Goal: Transaction & Acquisition: Book appointment/travel/reservation

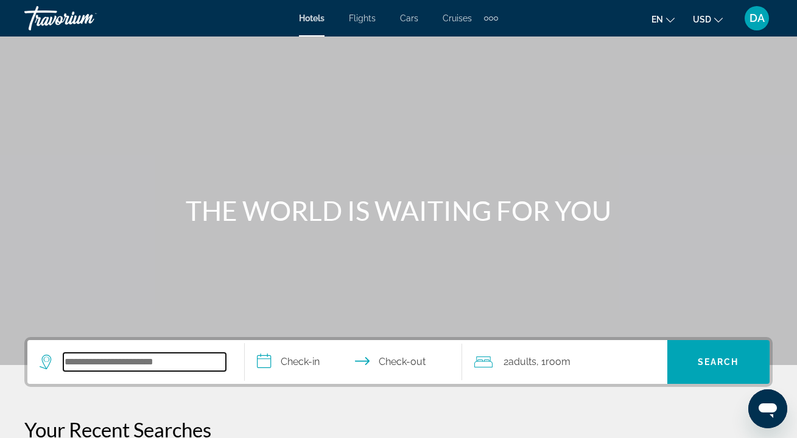
click at [153, 360] on input "Search widget" at bounding box center [144, 362] width 163 height 18
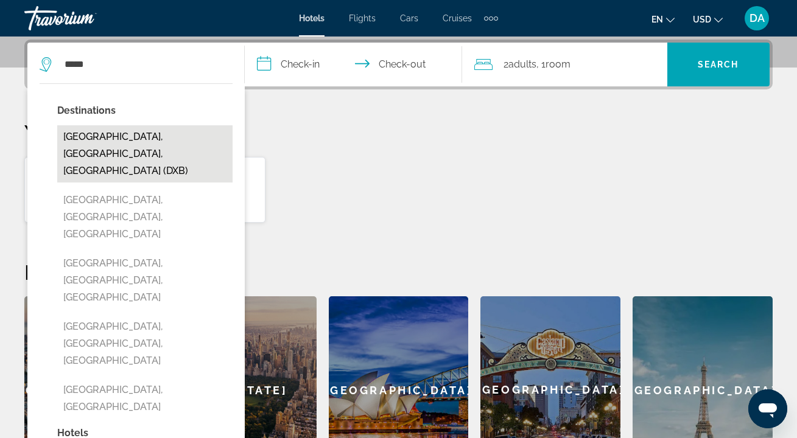
drag, startPoint x: 152, startPoint y: 360, endPoint x: 125, endPoint y: 142, distance: 219.6
click at [125, 142] on button "[GEOGRAPHIC_DATA], [GEOGRAPHIC_DATA], [GEOGRAPHIC_DATA] (DXB)" at bounding box center [144, 153] width 175 height 57
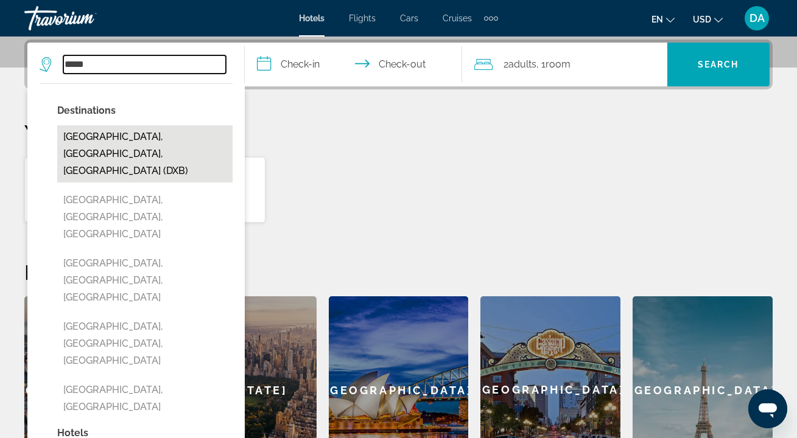
type input "**********"
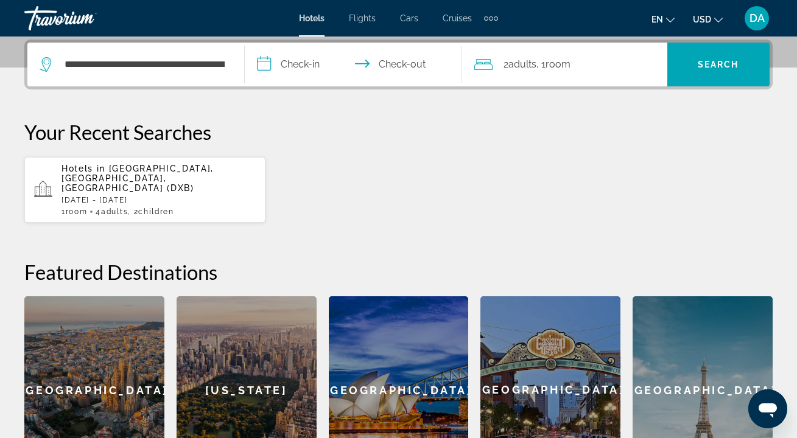
click at [298, 68] on input "**********" at bounding box center [356, 66] width 222 height 47
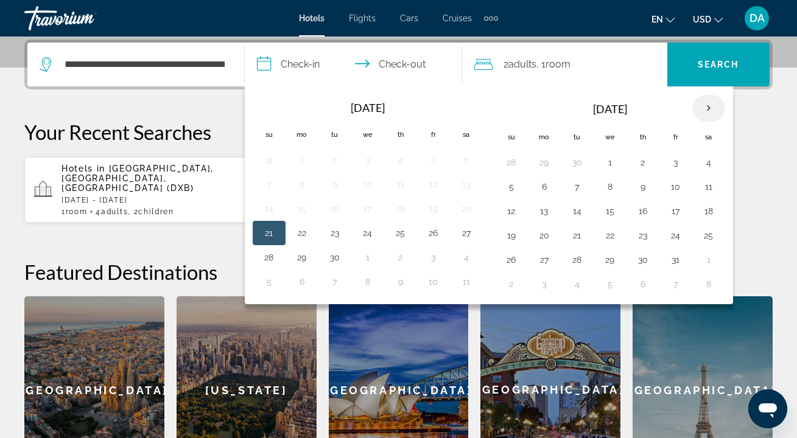
click at [709, 109] on th "Next month" at bounding box center [708, 108] width 33 height 27
click at [642, 234] on button "25" at bounding box center [642, 235] width 19 height 17
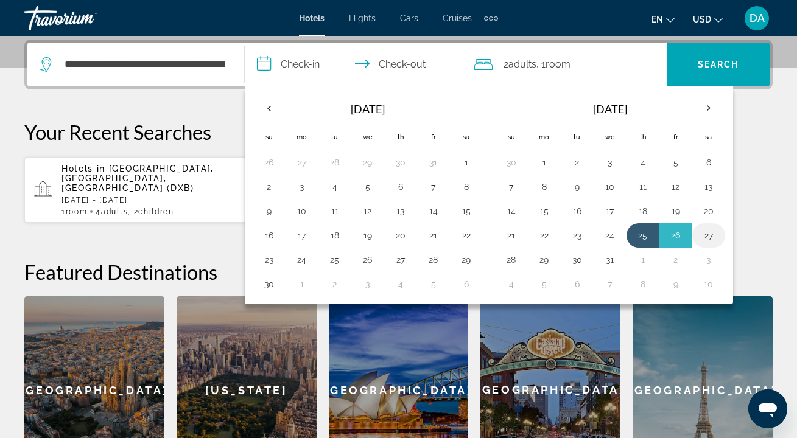
click at [710, 239] on button "27" at bounding box center [708, 235] width 19 height 17
type input "**********"
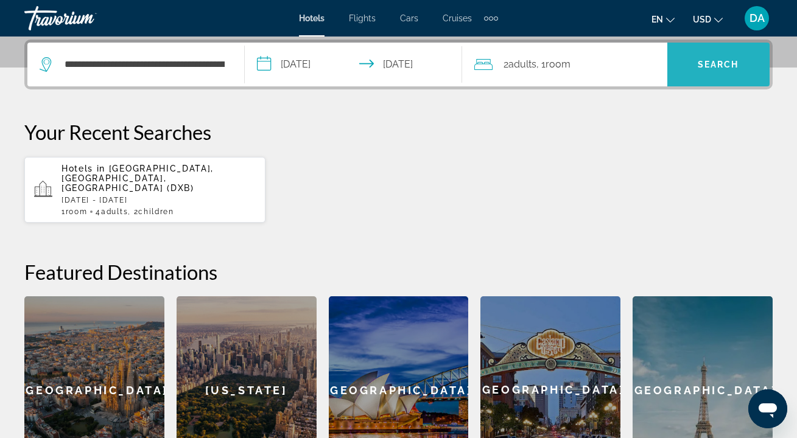
click at [711, 69] on span "Search" at bounding box center [718, 65] width 41 height 10
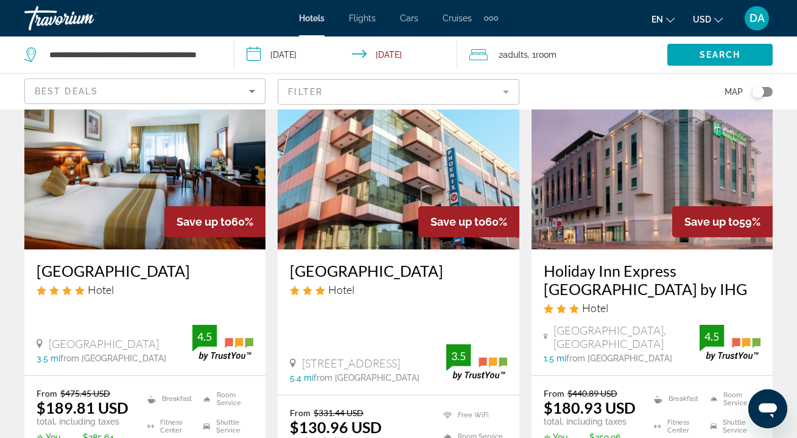
scroll to position [1617, 0]
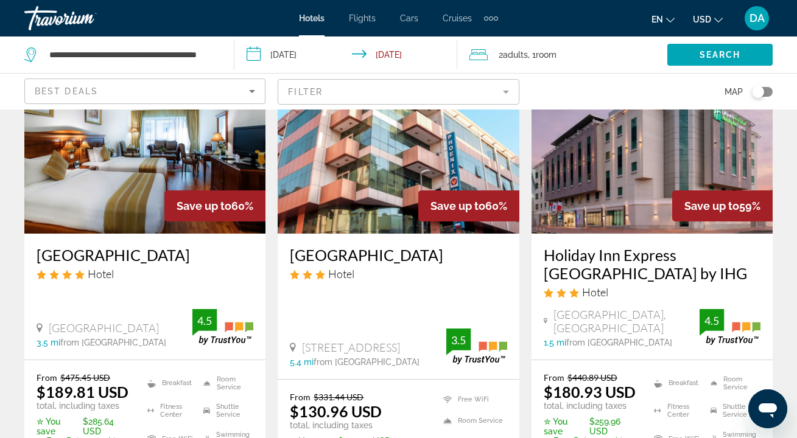
click at [611, 246] on h3 "Holiday Inn Express [GEOGRAPHIC_DATA] by IHG" at bounding box center [652, 264] width 217 height 37
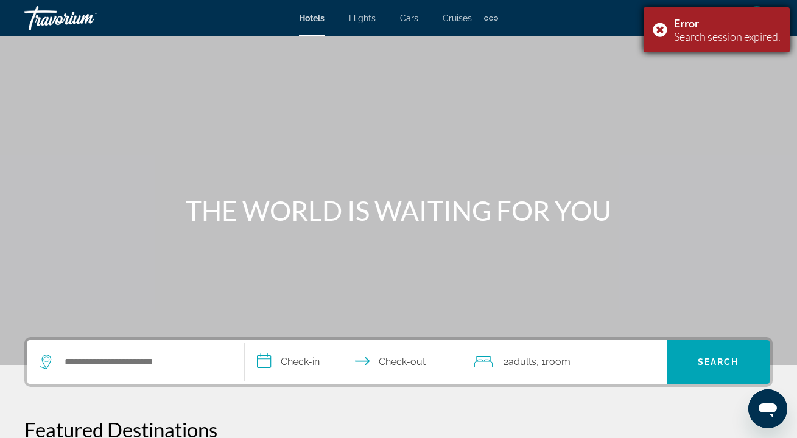
drag, startPoint x: 658, startPoint y: 30, endPoint x: 663, endPoint y: 35, distance: 6.9
click at [658, 30] on div "Error Search session expired." at bounding box center [717, 29] width 146 height 45
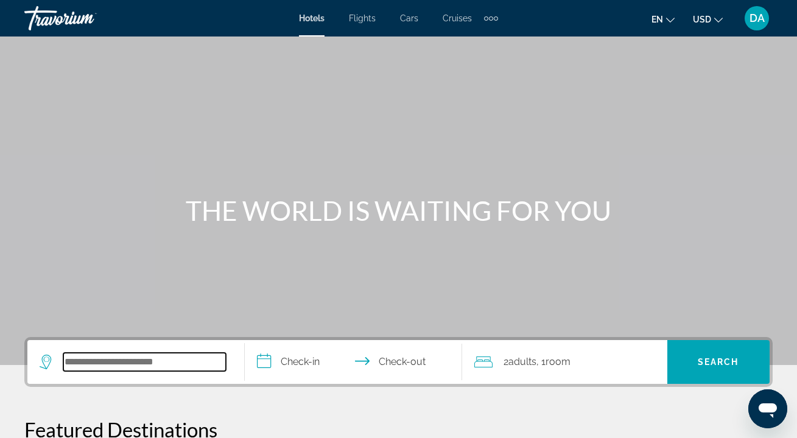
click at [186, 363] on input "Search widget" at bounding box center [144, 362] width 163 height 18
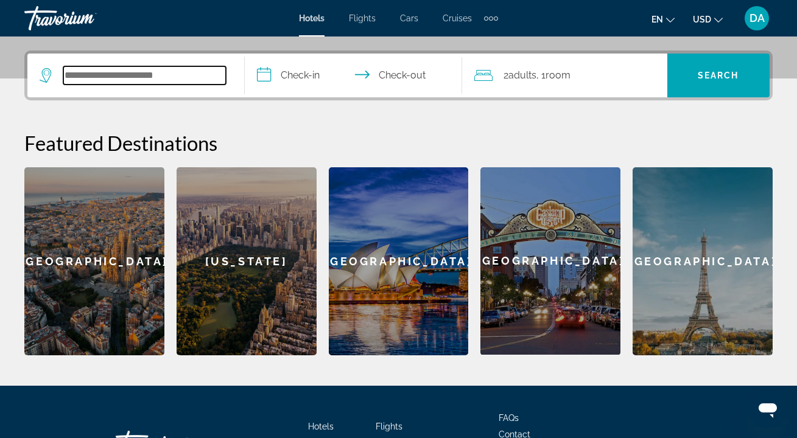
scroll to position [298, 0]
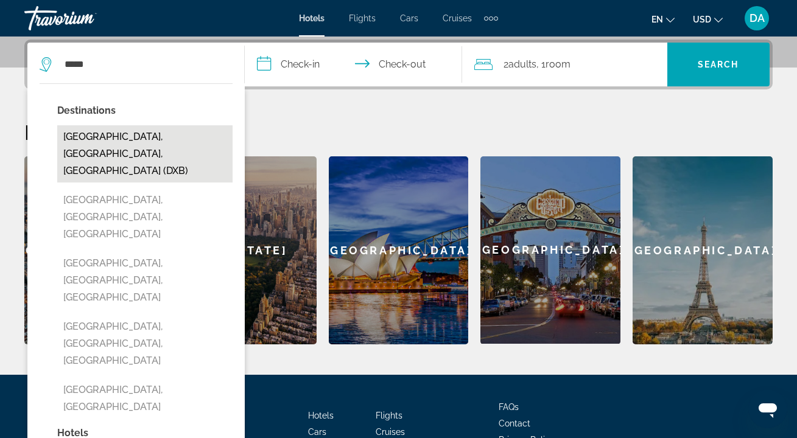
click at [155, 146] on button "[GEOGRAPHIC_DATA], [GEOGRAPHIC_DATA], [GEOGRAPHIC_DATA] (DXB)" at bounding box center [144, 153] width 175 height 57
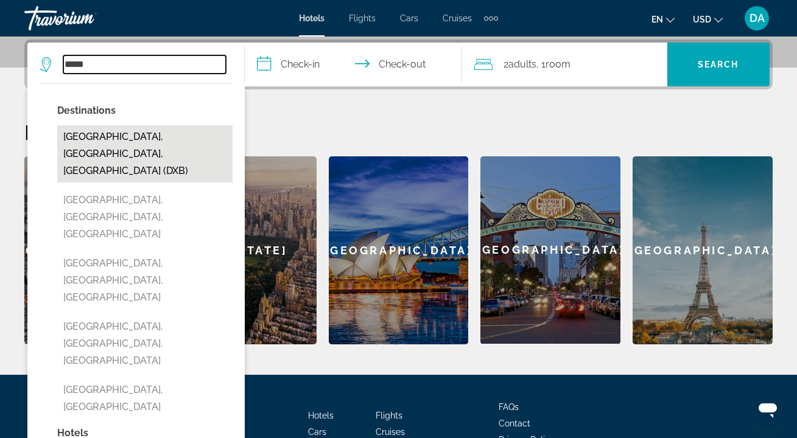
type input "**********"
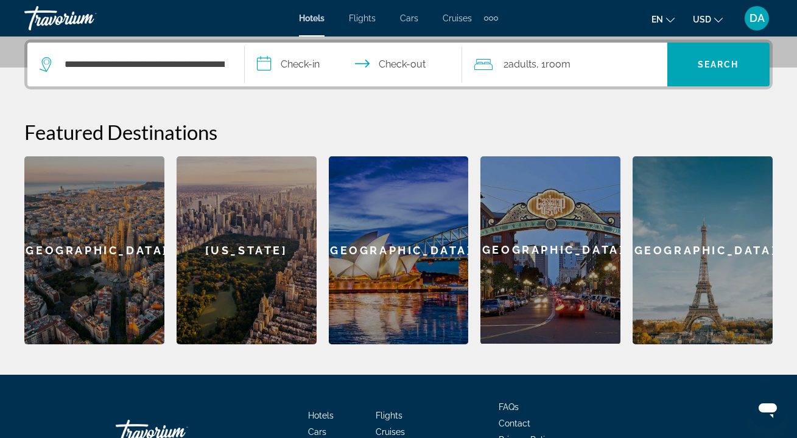
drag, startPoint x: 315, startPoint y: 60, endPoint x: 314, endPoint y: 66, distance: 6.2
click at [315, 61] on input "**********" at bounding box center [356, 66] width 222 height 47
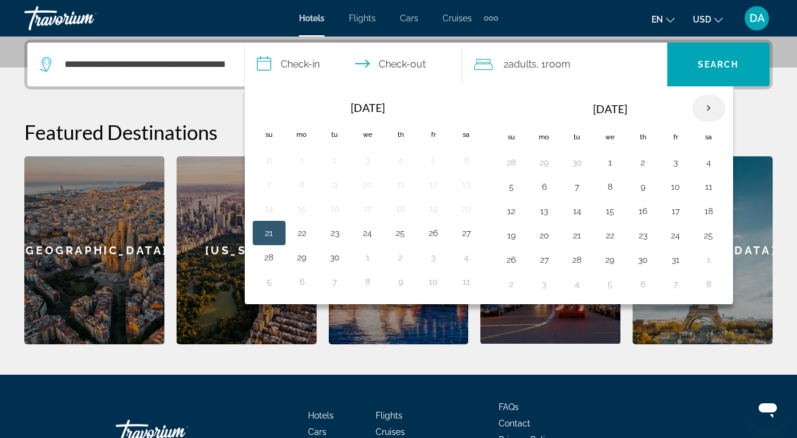
click at [705, 109] on th "Next month" at bounding box center [708, 108] width 33 height 27
click at [708, 110] on th "Next month" at bounding box center [708, 108] width 33 height 27
click at [646, 234] on button "25" at bounding box center [642, 235] width 19 height 17
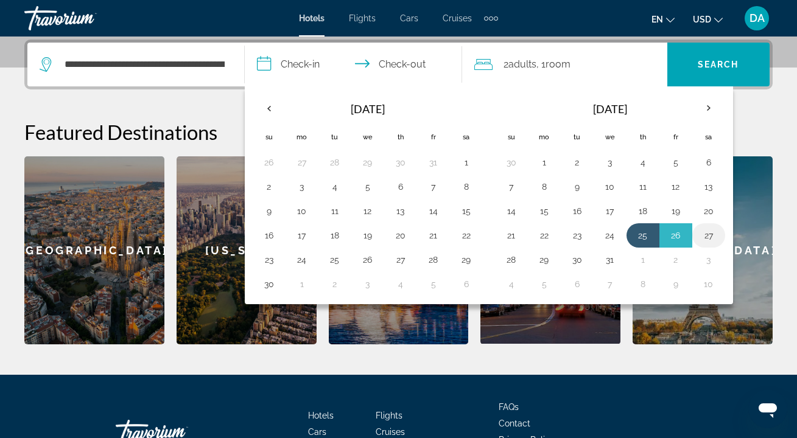
click at [705, 236] on button "27" at bounding box center [708, 235] width 19 height 17
type input "**********"
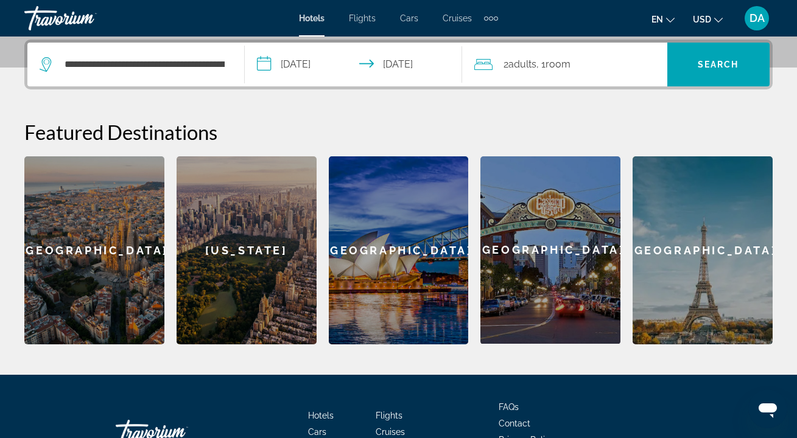
click at [536, 69] on span "Adults" at bounding box center [522, 64] width 28 height 12
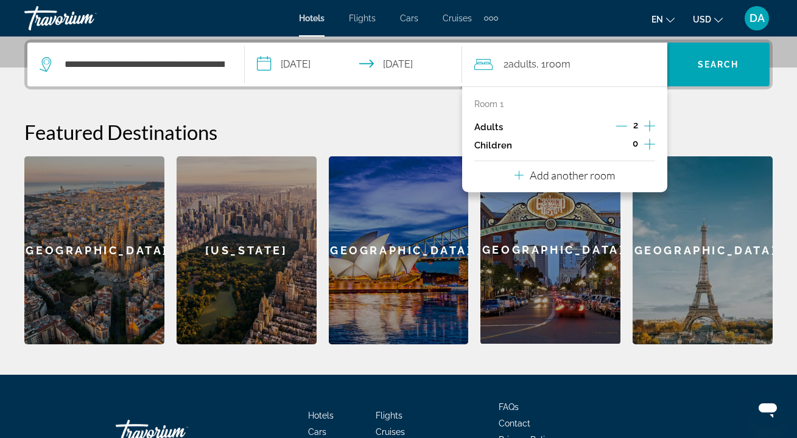
click at [652, 125] on icon "Increment adults" at bounding box center [649, 126] width 11 height 15
click at [651, 125] on icon "Increment adults" at bounding box center [649, 126] width 11 height 15
click at [620, 128] on icon "Decrement adults" at bounding box center [621, 126] width 11 height 11
click at [621, 126] on icon "Decrement adults" at bounding box center [621, 126] width 11 height 11
click at [605, 182] on p "Add another room" at bounding box center [572, 175] width 85 height 13
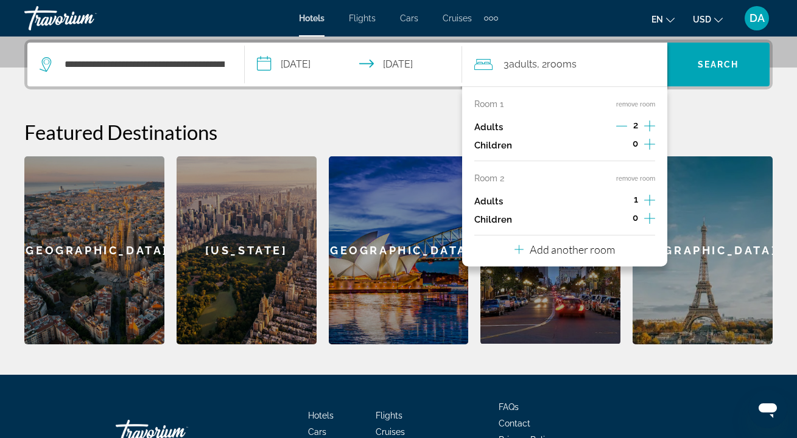
click at [650, 204] on icon "Increment adults" at bounding box center [649, 200] width 11 height 15
click at [649, 226] on icon "Increment children" at bounding box center [649, 218] width 11 height 15
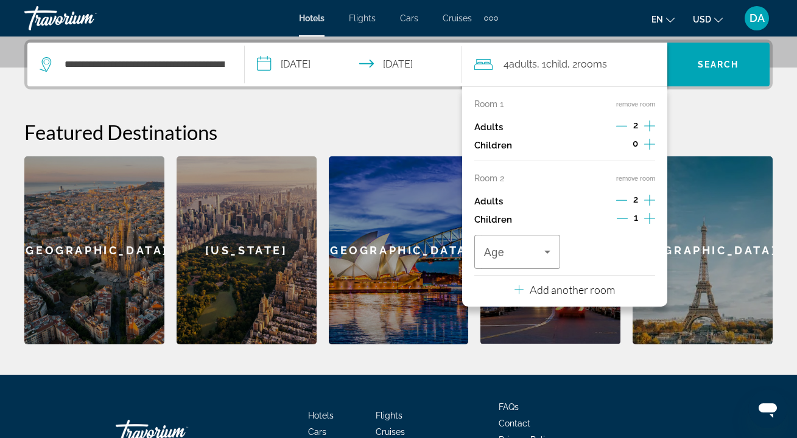
click at [650, 224] on icon "Increment children" at bounding box center [649, 218] width 11 height 11
click at [549, 259] on icon "Travelers: 4 adults, 2 children" at bounding box center [547, 252] width 15 height 15
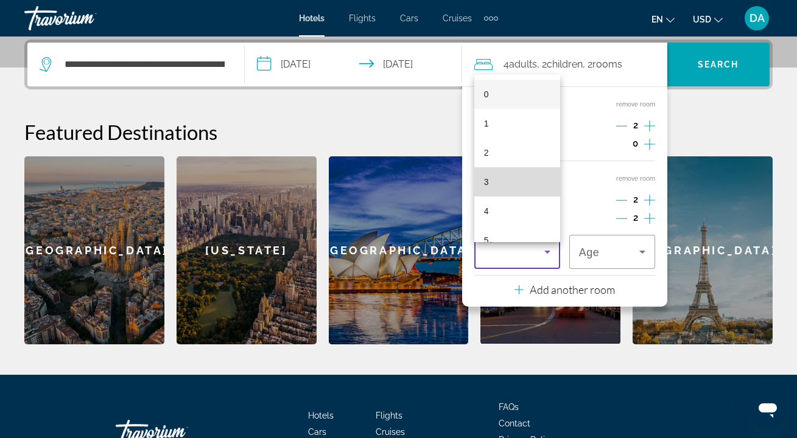
click at [525, 183] on mat-option "3" at bounding box center [517, 181] width 86 height 29
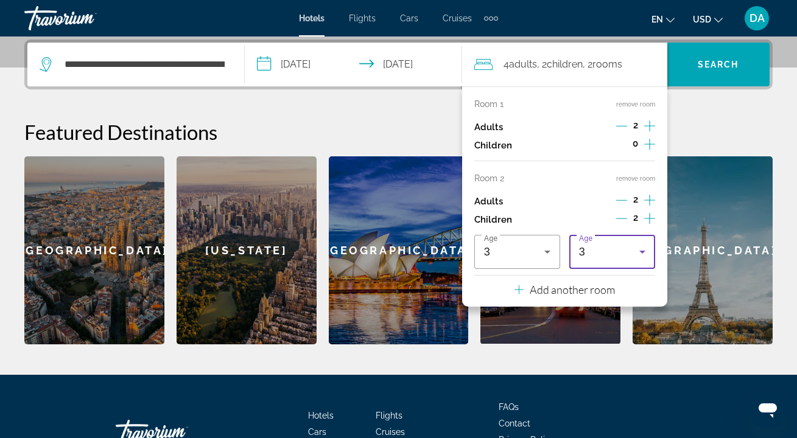
click at [627, 259] on div "3" at bounding box center [609, 252] width 60 height 15
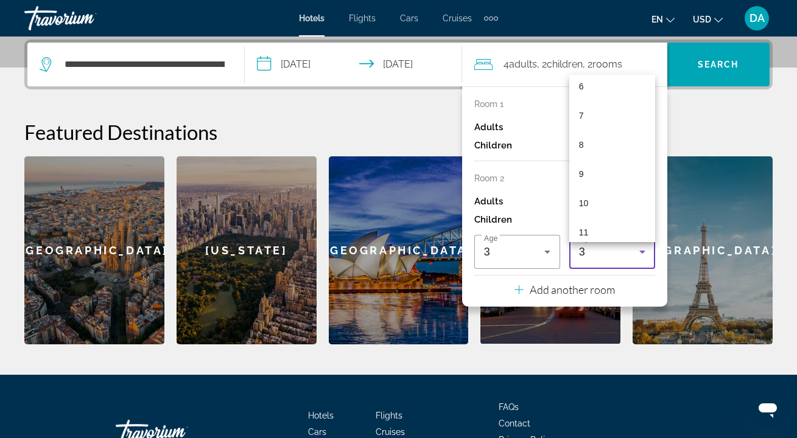
scroll to position [255, 0]
click at [614, 165] on mat-option "11" at bounding box center [612, 161] width 86 height 29
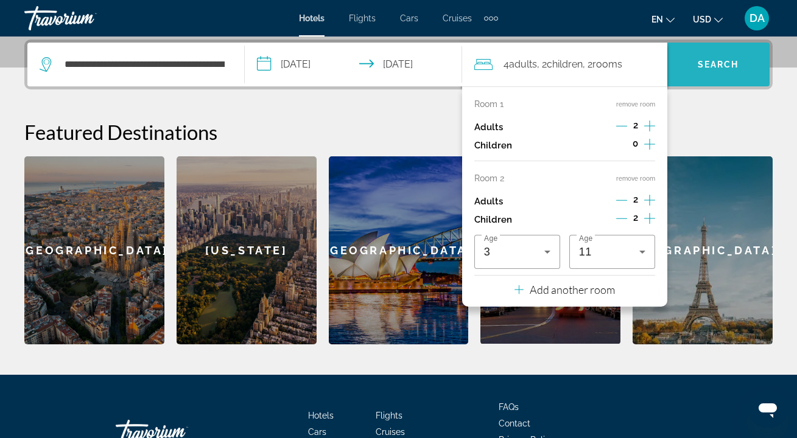
click at [721, 76] on span "Search widget" at bounding box center [718, 64] width 102 height 29
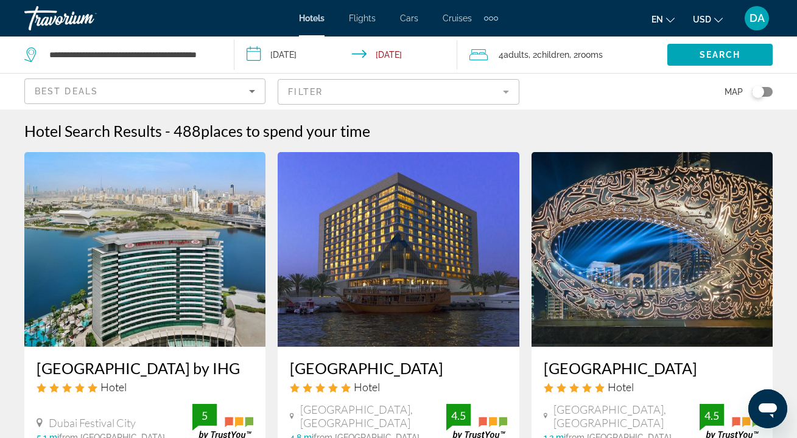
click at [575, 54] on span ", 2 Room rooms" at bounding box center [585, 54] width 33 height 17
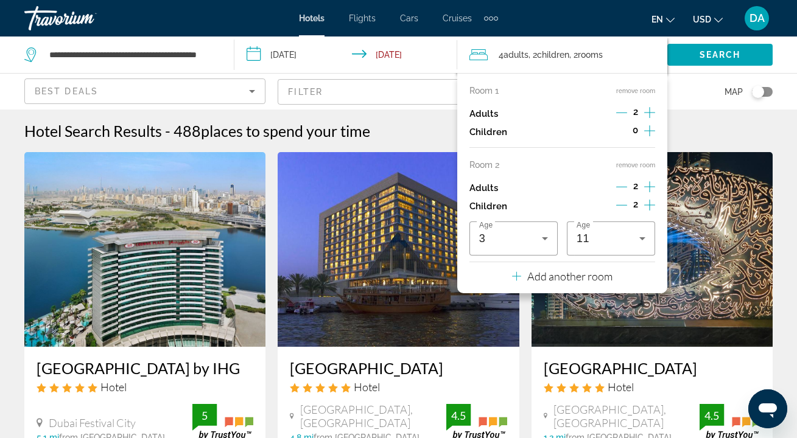
click at [626, 211] on icon "Decrement children" at bounding box center [621, 205] width 11 height 11
click at [625, 209] on icon "Decrement children" at bounding box center [622, 205] width 11 height 11
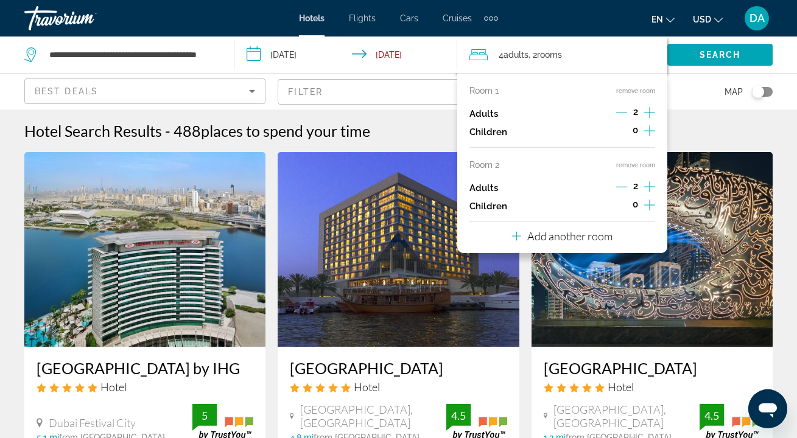
click at [625, 186] on icon "Decrement adults" at bounding box center [621, 186] width 11 height 11
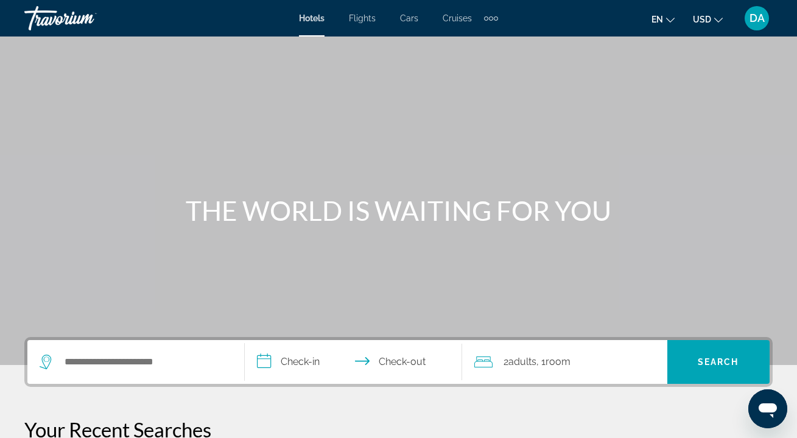
scroll to position [100, 0]
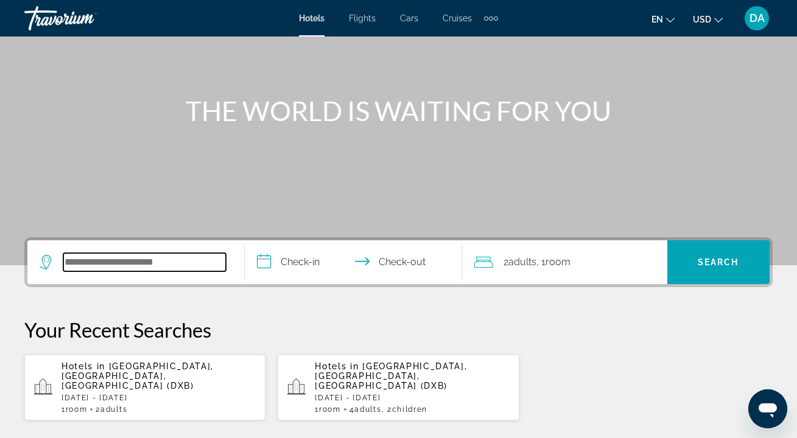
click at [129, 264] on input "Search widget" at bounding box center [144, 262] width 163 height 18
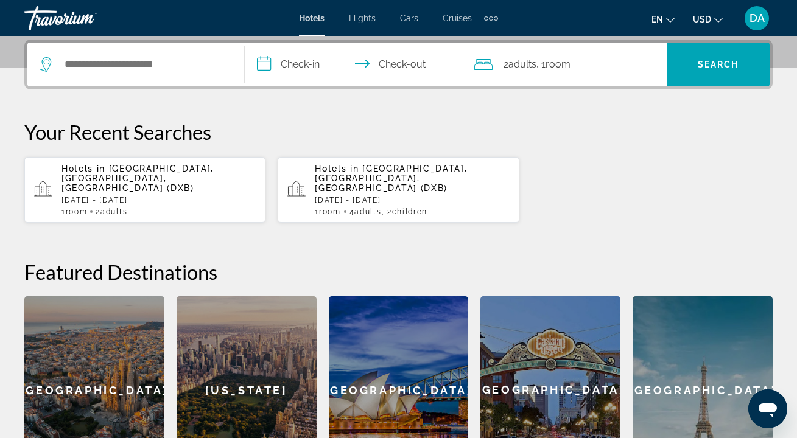
click at [154, 196] on p "[DATE] - [DATE]" at bounding box center [159, 200] width 194 height 9
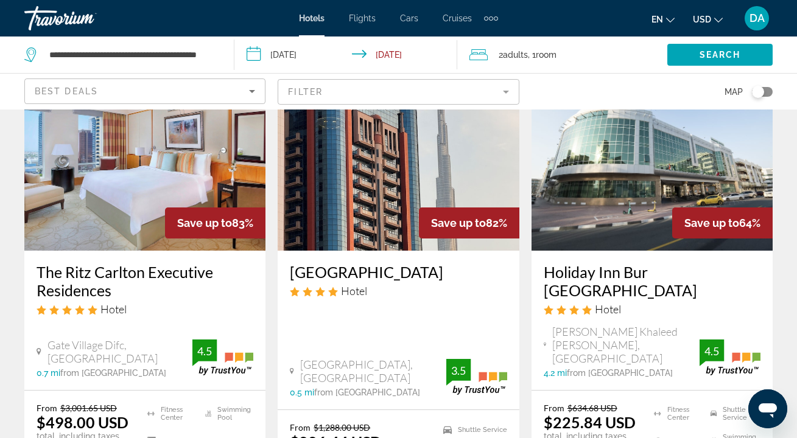
scroll to position [186, 0]
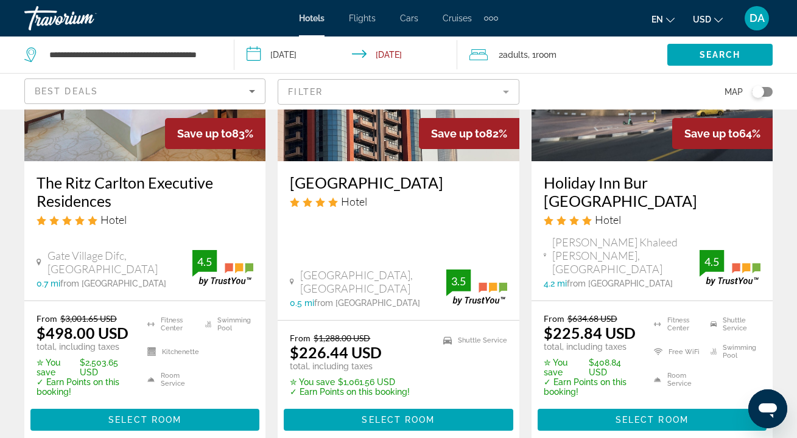
click at [628, 181] on h3 "Holiday Inn Bur [GEOGRAPHIC_DATA]" at bounding box center [652, 192] width 217 height 37
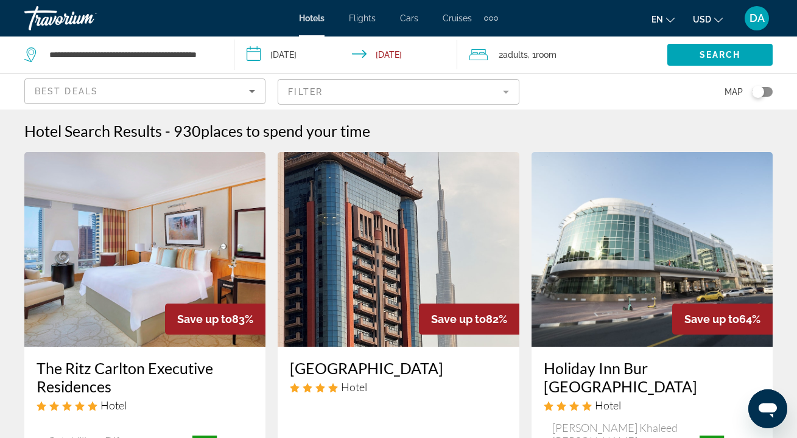
click at [548, 57] on span "Room" at bounding box center [546, 55] width 21 height 10
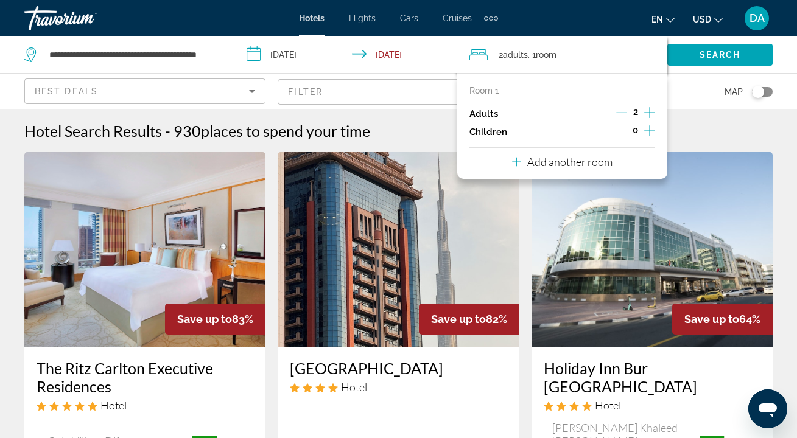
click at [651, 134] on icon "Increment children" at bounding box center [649, 131] width 11 height 15
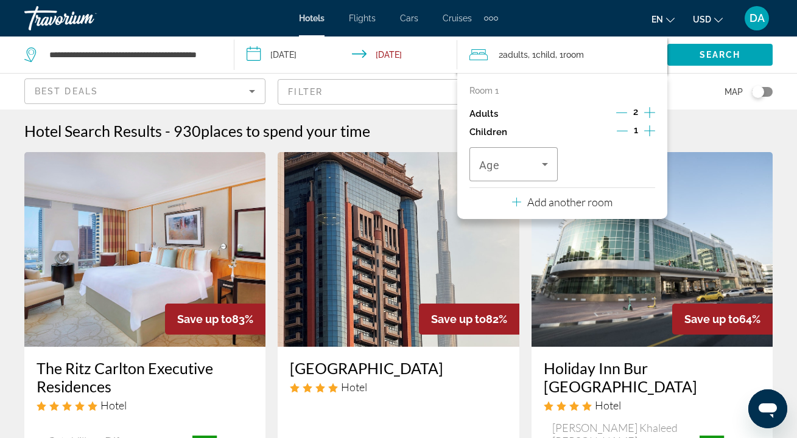
click at [650, 132] on icon "Increment children" at bounding box center [649, 130] width 11 height 11
click at [543, 167] on icon "Travelers: 2 adults, 2 children" at bounding box center [545, 164] width 15 height 15
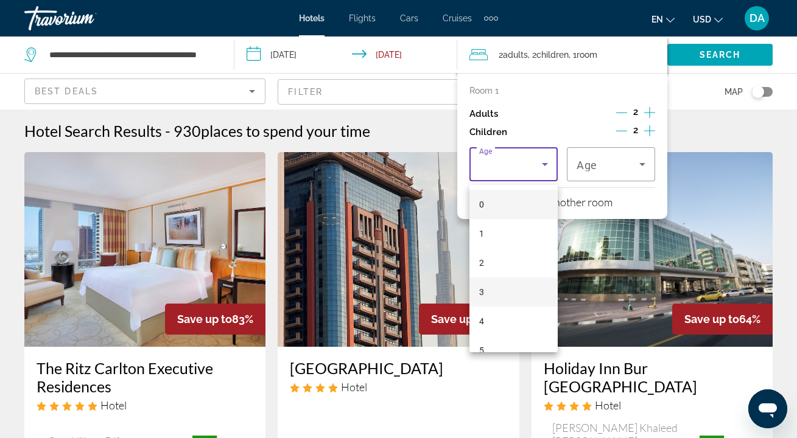
click at [511, 292] on mat-option "3" at bounding box center [513, 292] width 88 height 29
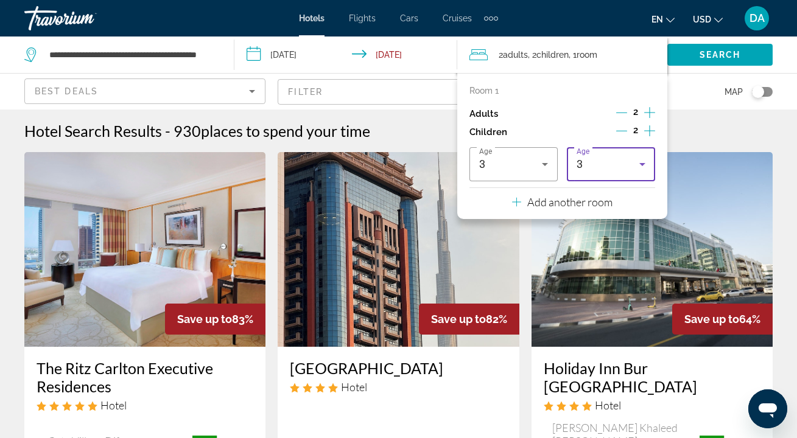
click at [614, 168] on div "3" at bounding box center [608, 164] width 63 height 15
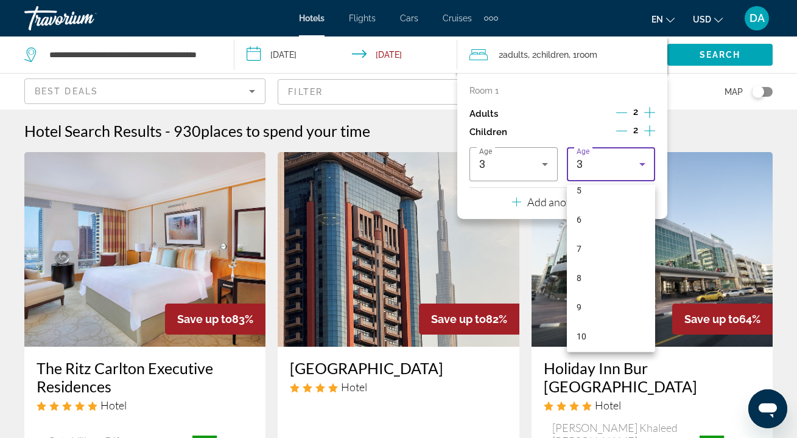
scroll to position [178, 0]
click at [611, 340] on mat-option "11" at bounding box center [611, 348] width 88 height 29
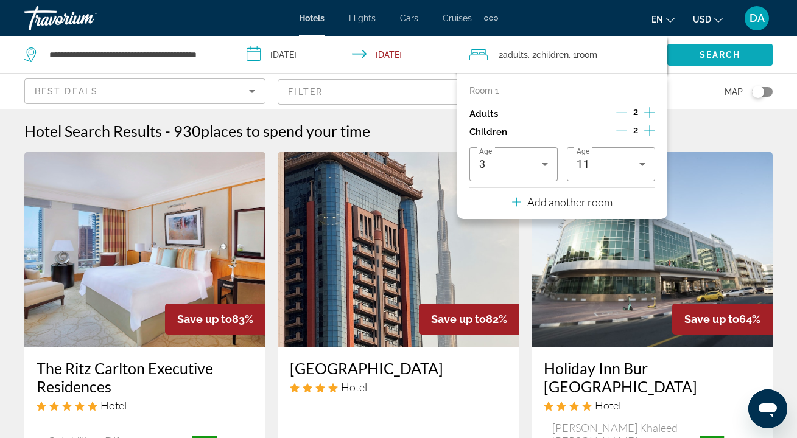
click at [722, 53] on span "Search" at bounding box center [720, 55] width 41 height 10
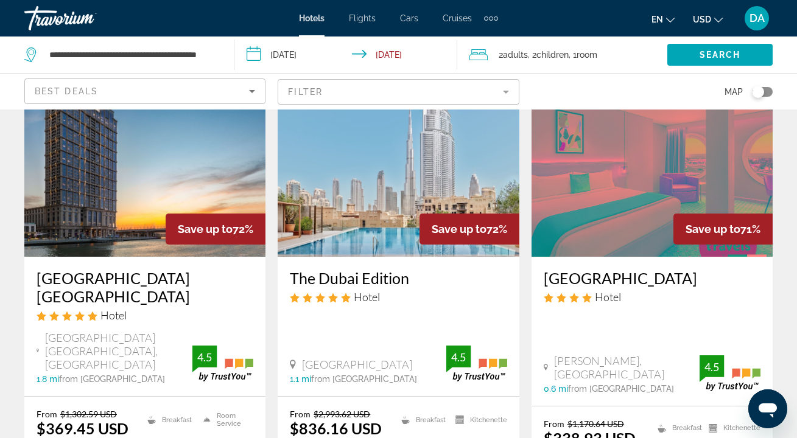
scroll to position [1610, 0]
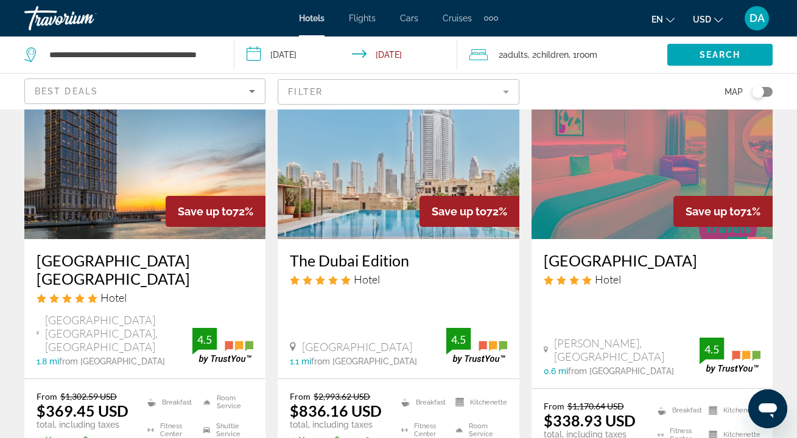
click at [209, 251] on h3 "[GEOGRAPHIC_DATA] [GEOGRAPHIC_DATA]" at bounding box center [145, 269] width 217 height 37
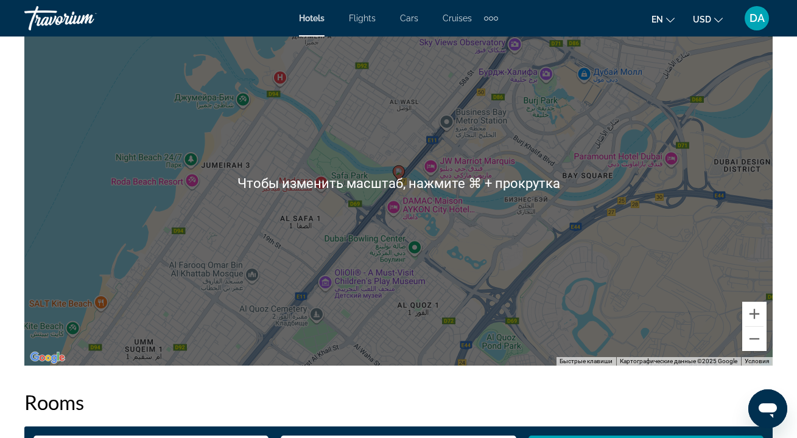
scroll to position [1439, 0]
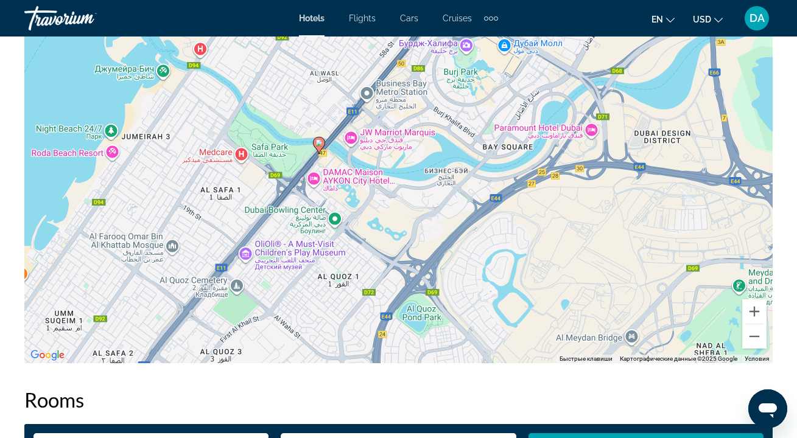
drag, startPoint x: 502, startPoint y: 188, endPoint x: 429, endPoint y: 160, distance: 78.6
click at [423, 162] on div "Чтобы активировать перетаскивание с помощью клавиатуры, нажмите Alt + Ввод. Пос…" at bounding box center [398, 180] width 748 height 365
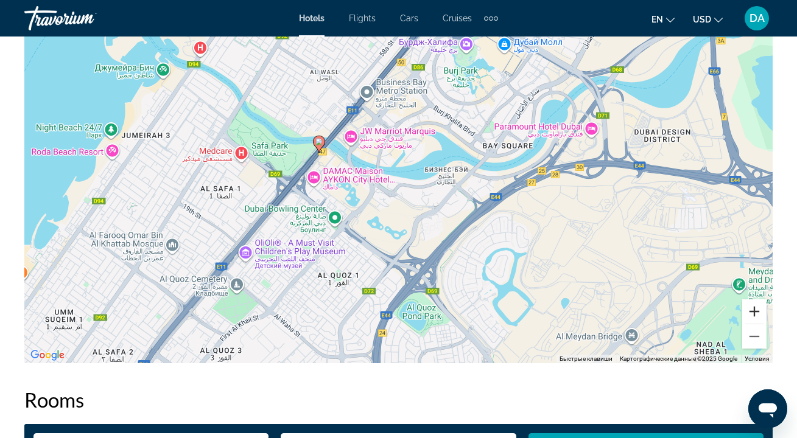
click at [754, 310] on button "Увеличить" at bounding box center [754, 312] width 24 height 24
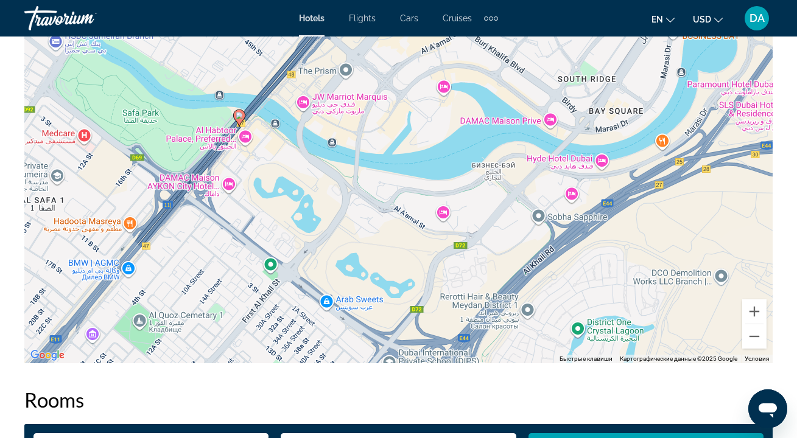
click at [239, 117] on image "Main content" at bounding box center [239, 115] width 7 height 7
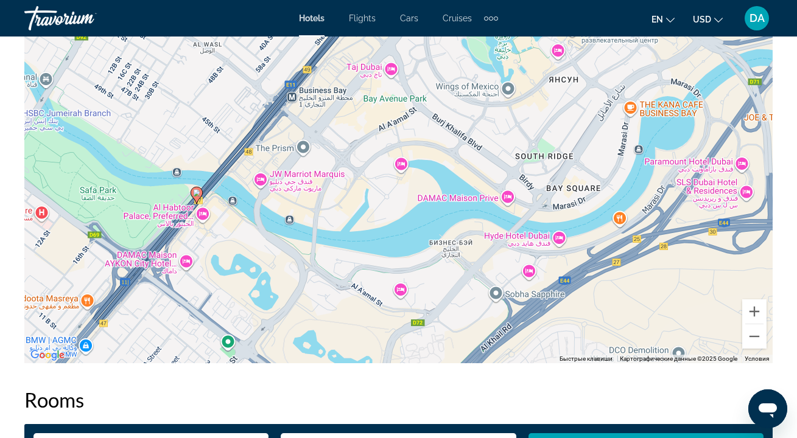
drag, startPoint x: 306, startPoint y: 125, endPoint x: 260, endPoint y: 204, distance: 91.4
click at [261, 205] on div "Чтобы активировать перетаскивание с помощью клавиатуры, нажмите Alt + Ввод. Пос…" at bounding box center [398, 180] width 748 height 365
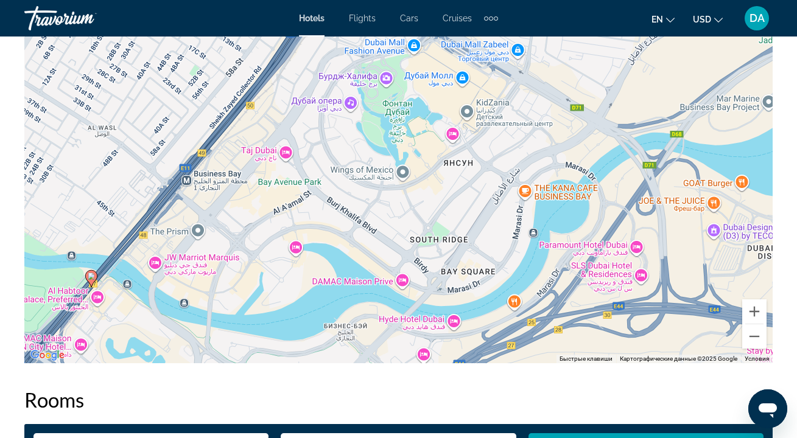
drag, startPoint x: 356, startPoint y: 127, endPoint x: 247, endPoint y: 205, distance: 134.5
click at [251, 208] on div "Чтобы активировать перетаскивание с помощью клавиатуры, нажмите Alt + Ввод. Пос…" at bounding box center [398, 180] width 748 height 365
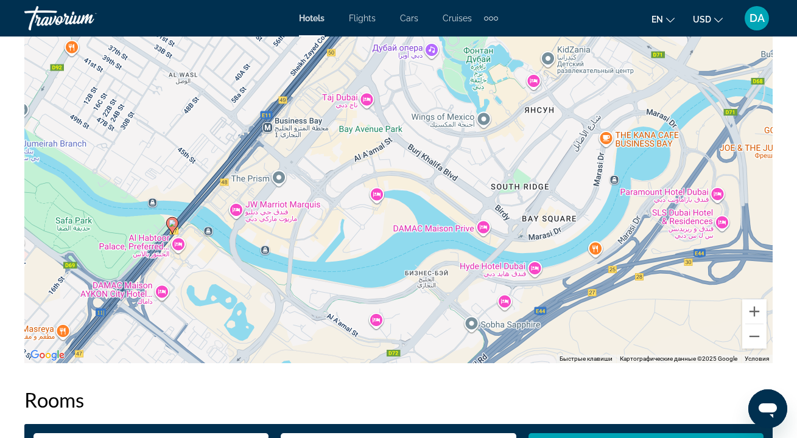
drag, startPoint x: 337, startPoint y: 124, endPoint x: 429, endPoint y: 67, distance: 108.3
click at [426, 68] on div "Чтобы активировать перетаскивание с помощью клавиатуры, нажмите Alt + Ввод. Пос…" at bounding box center [398, 180] width 748 height 365
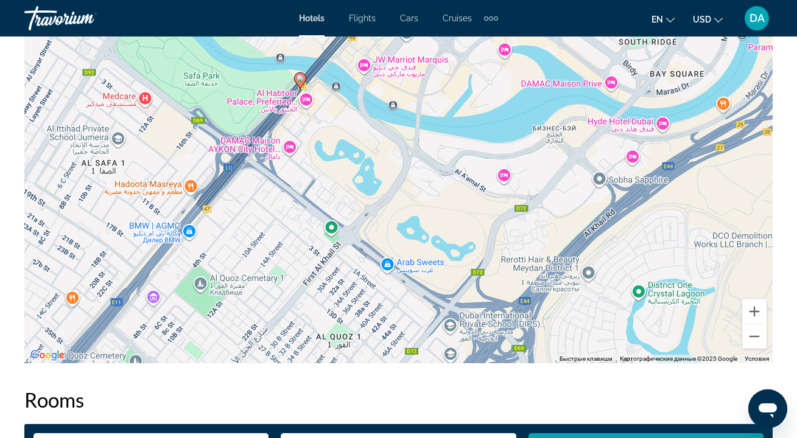
drag, startPoint x: 500, startPoint y: 85, endPoint x: 584, endPoint y: -71, distance: 177.1
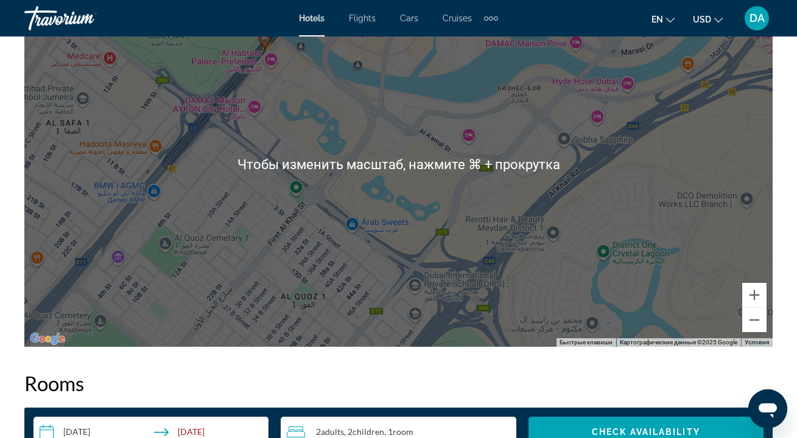
scroll to position [1544, 0]
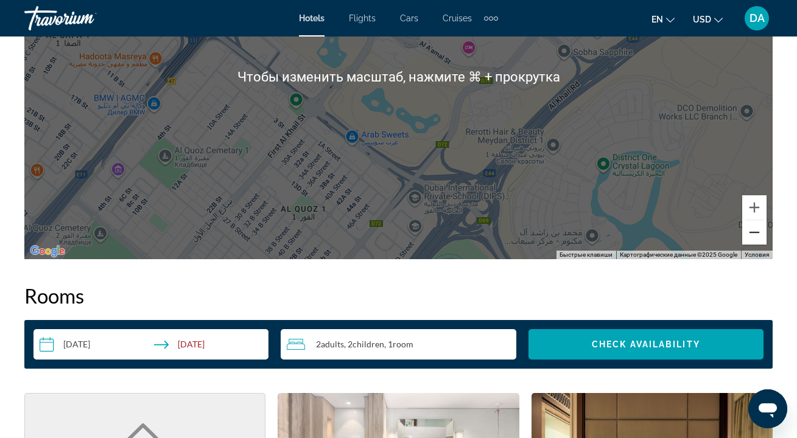
click at [756, 241] on button "Уменьшить" at bounding box center [754, 232] width 24 height 24
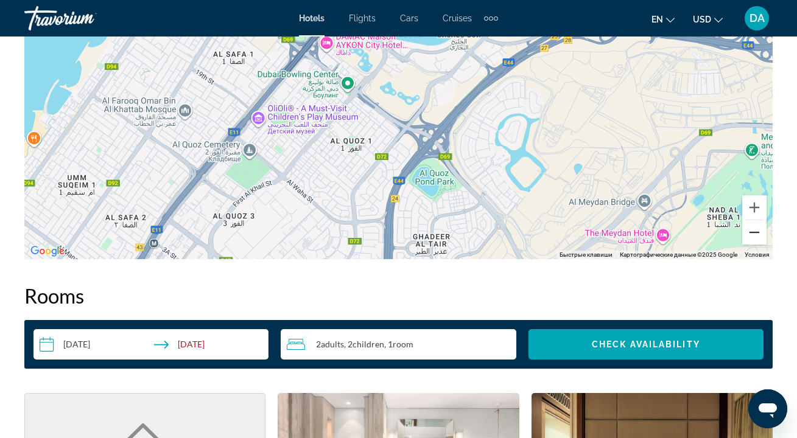
click at [755, 244] on button "Уменьшить" at bounding box center [754, 232] width 24 height 24
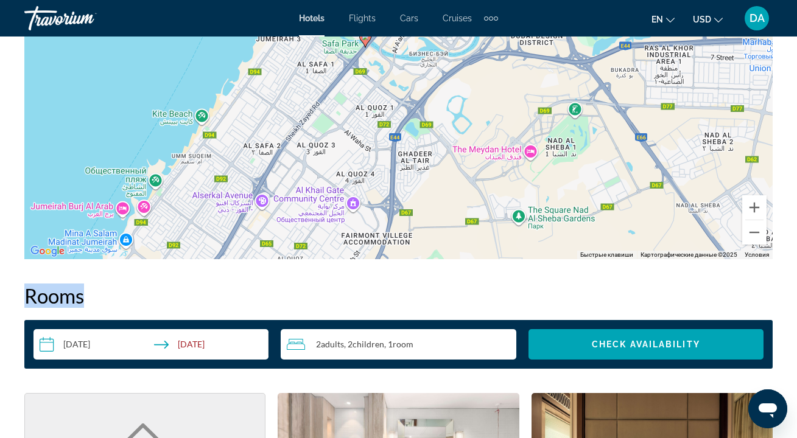
drag, startPoint x: 668, startPoint y: 297, endPoint x: 676, endPoint y: 243, distance: 54.2
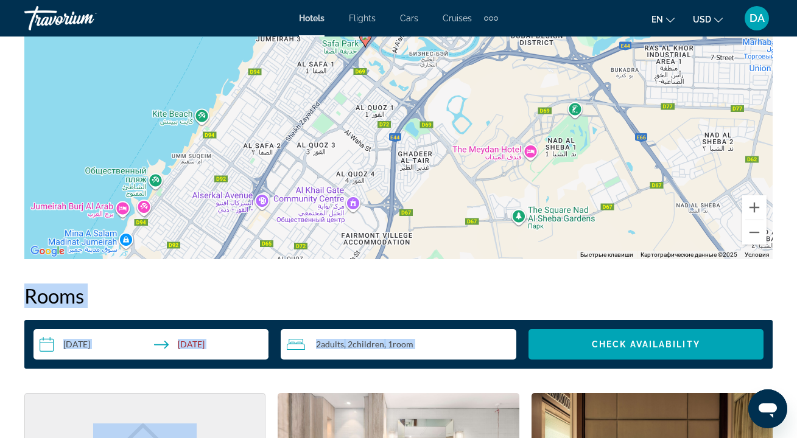
drag, startPoint x: 785, startPoint y: 314, endPoint x: 771, endPoint y: 235, distance: 79.8
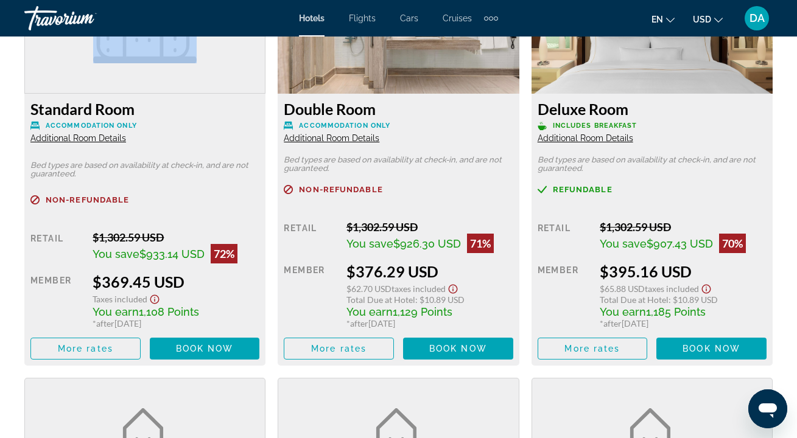
scroll to position [2019, 0]
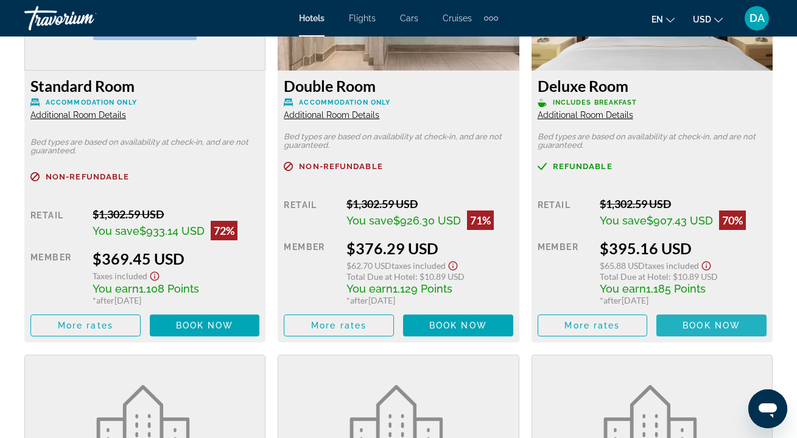
click at [733, 329] on span "Book now" at bounding box center [712, 326] width 58 height 10
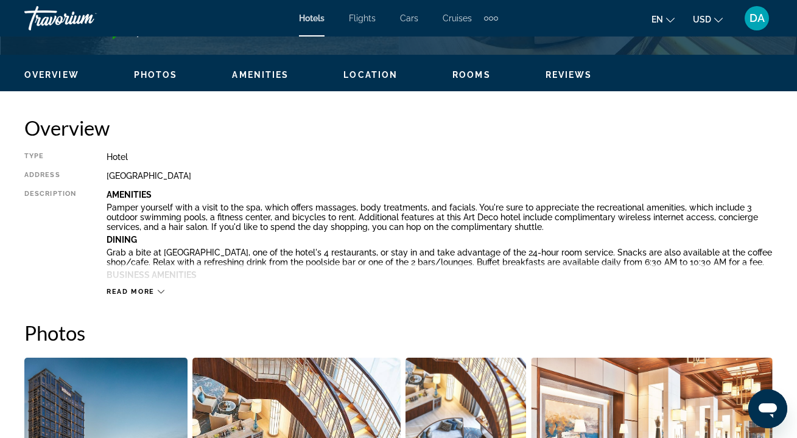
scroll to position [672, 0]
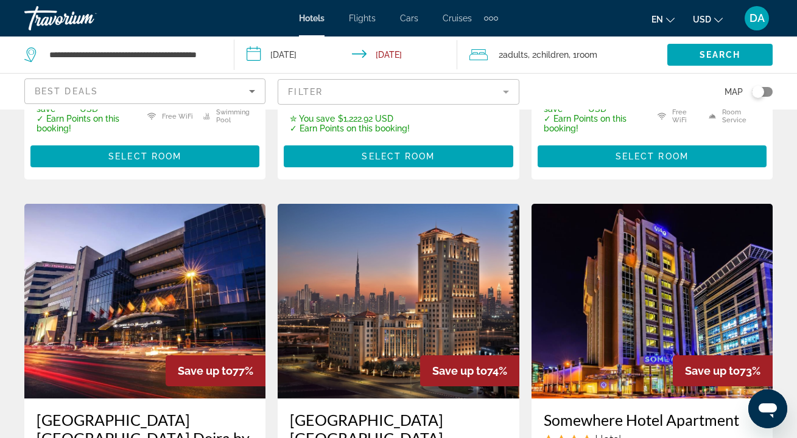
scroll to position [1086, 0]
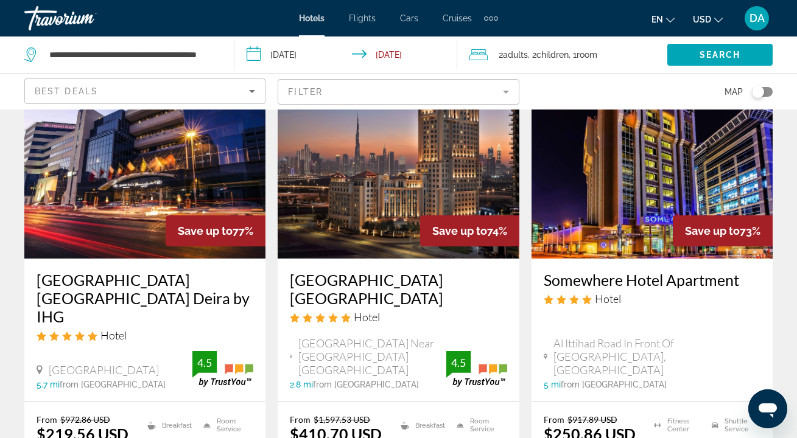
click at [503, 93] on mat-form-field "Filter" at bounding box center [398, 92] width 241 height 26
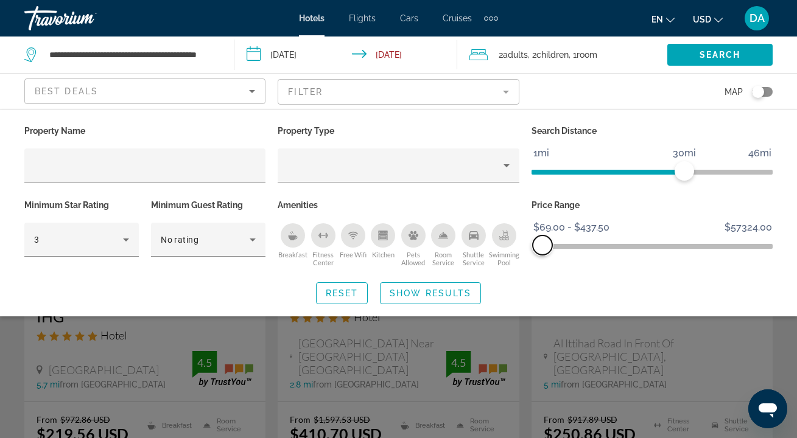
drag, startPoint x: 761, startPoint y: 245, endPoint x: 540, endPoint y: 253, distance: 221.2
click at [543, 254] on span "ngx-slider-max" at bounding box center [542, 245] width 19 height 19
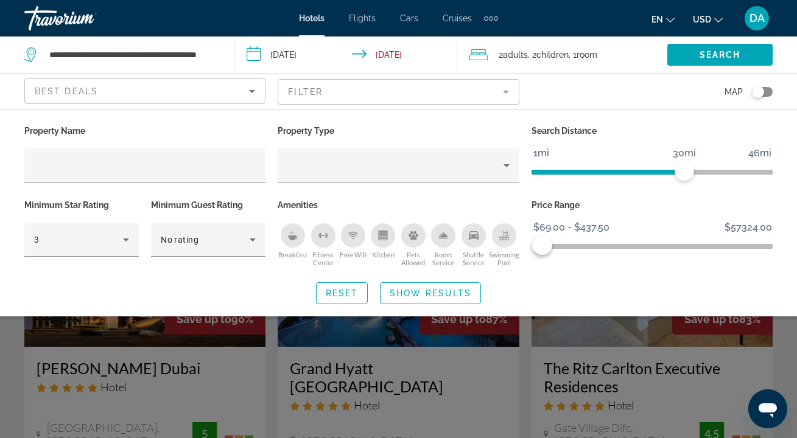
click at [457, 290] on span "Show Results" at bounding box center [431, 294] width 82 height 10
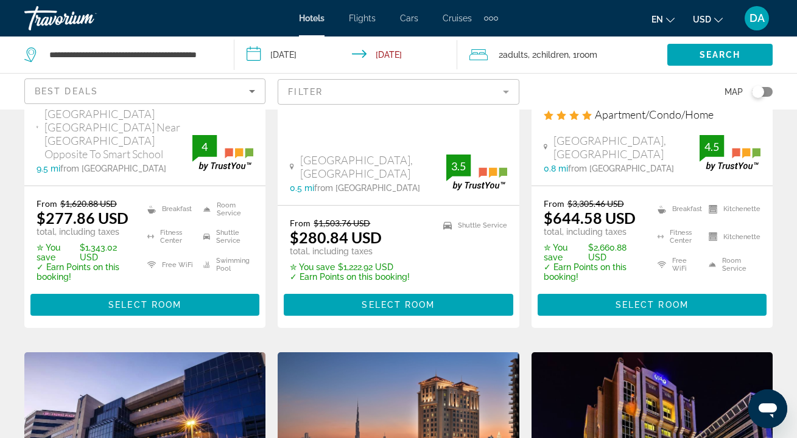
scroll to position [697, 0]
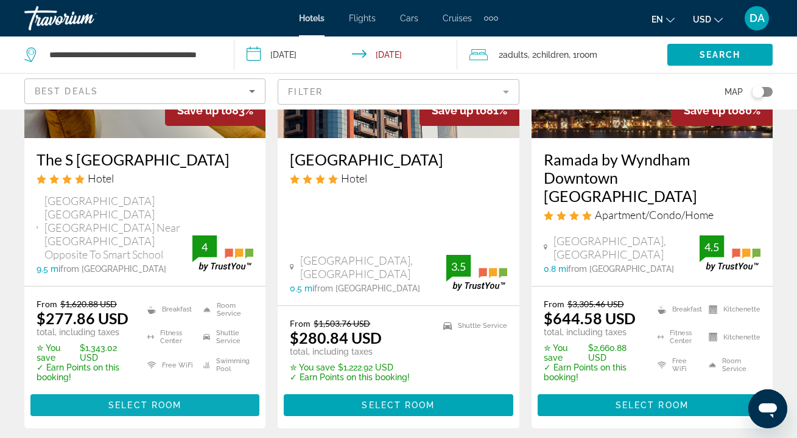
click at [197, 392] on span "Main content" at bounding box center [144, 405] width 229 height 29
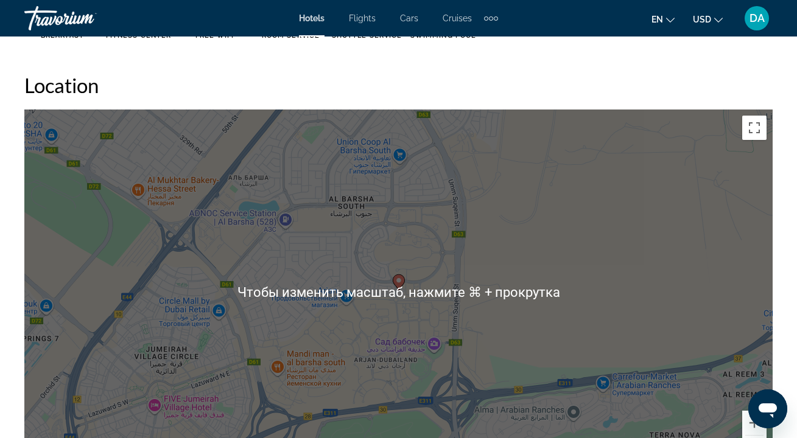
scroll to position [1382, 0]
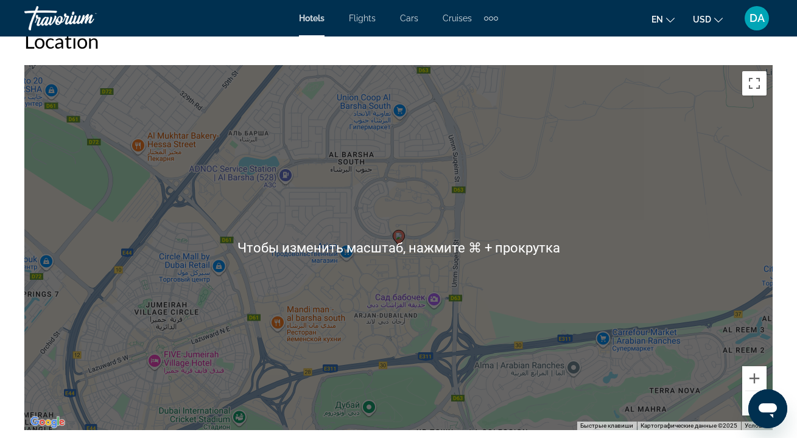
click at [590, 248] on div "Чтобы активировать перетаскивание с помощью клавиатуры, нажмите Alt + Ввод. Пос…" at bounding box center [398, 247] width 748 height 365
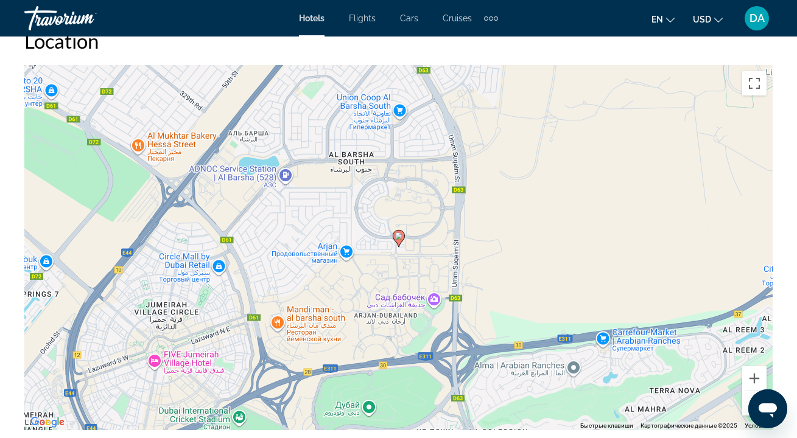
click at [465, 236] on div "Чтобы активировать перетаскивание с помощью клавиатуры, нажмите Alt + Ввод. Пос…" at bounding box center [398, 247] width 748 height 365
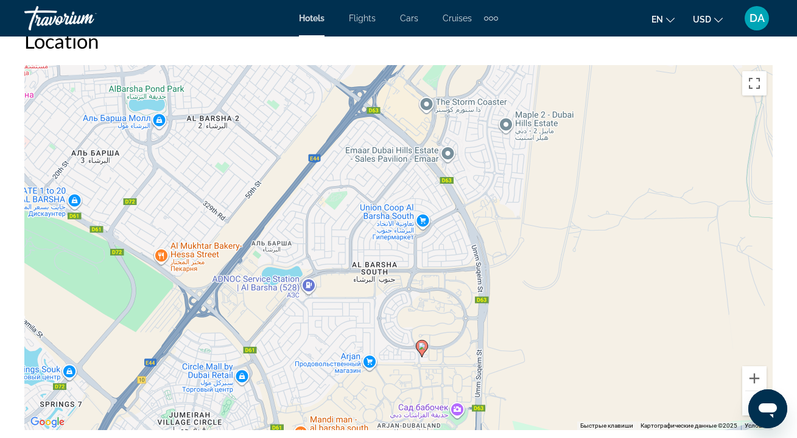
drag, startPoint x: 356, startPoint y: 245, endPoint x: 380, endPoint y: 351, distance: 108.0
click at [367, 368] on div "Чтобы активировать перетаскивание с помощью клавиатуры, нажмите Alt + Ввод. Пос…" at bounding box center [398, 247] width 748 height 365
click at [747, 393] on button "Уменьшить" at bounding box center [754, 404] width 24 height 24
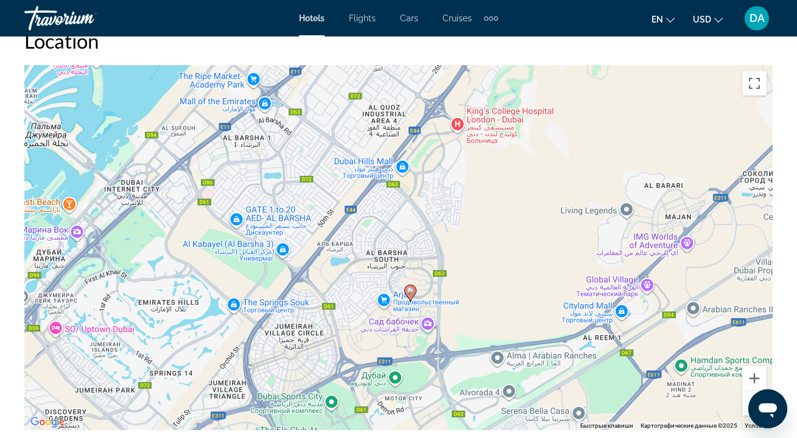
click at [749, 394] on button "Уменьшить" at bounding box center [754, 404] width 24 height 24
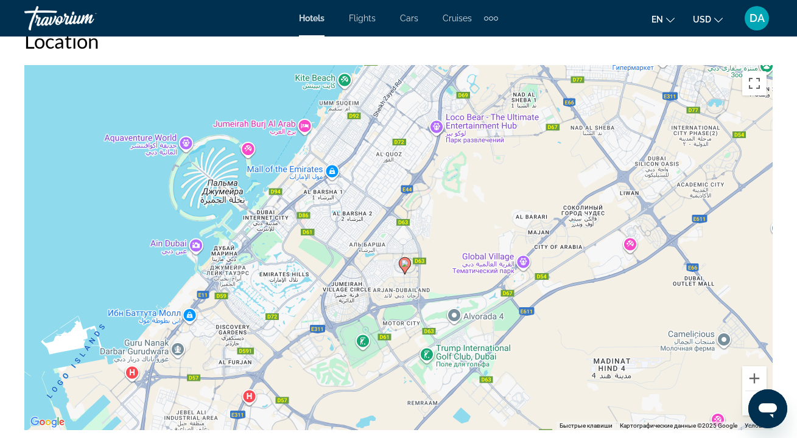
click at [748, 392] on button "Уменьшить" at bounding box center [754, 404] width 24 height 24
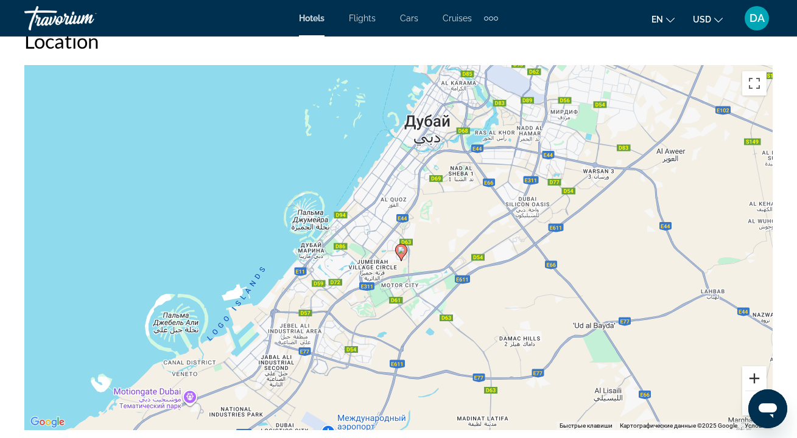
click at [754, 367] on button "Увеличить" at bounding box center [754, 379] width 24 height 24
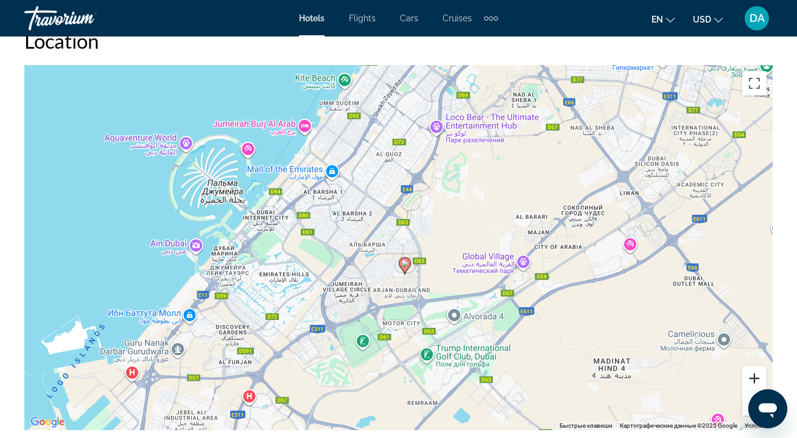
click at [754, 367] on button "Увеличить" at bounding box center [754, 379] width 24 height 24
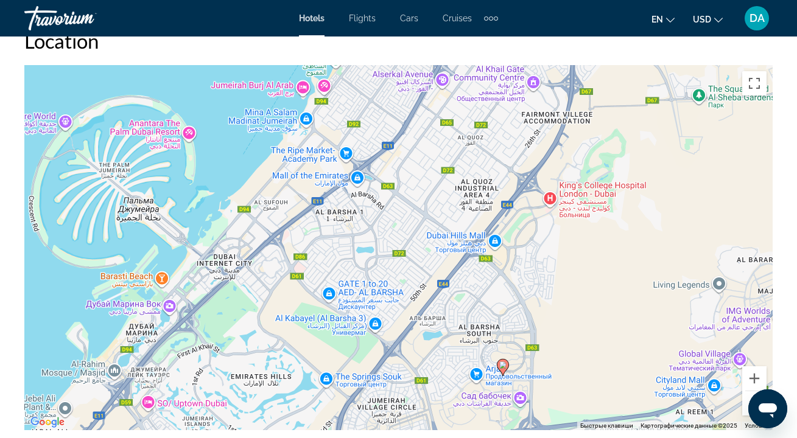
drag, startPoint x: 409, startPoint y: 178, endPoint x: 493, endPoint y: 259, distance: 116.7
click at [493, 259] on div "Чтобы активировать перетаскивание с помощью клавиатуры, нажмите Alt + Ввод. Пос…" at bounding box center [398, 247] width 748 height 365
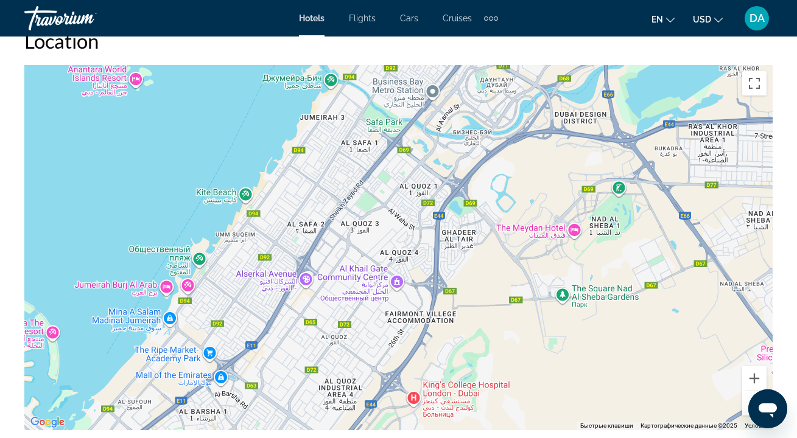
drag, startPoint x: 541, startPoint y: 173, endPoint x: 418, endPoint y: 360, distance: 224.3
click at [417, 361] on div "Чтобы активировать перетаскивание с помощью клавиатуры, нажмите Alt + Ввод. Пос…" at bounding box center [398, 247] width 748 height 365
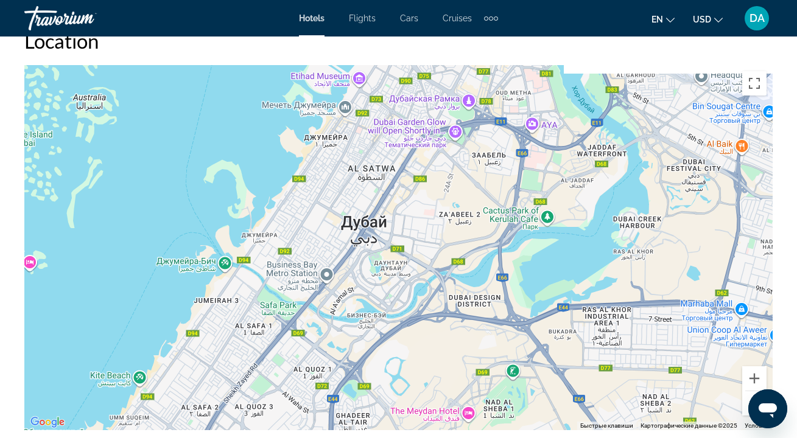
drag, startPoint x: 432, startPoint y: 141, endPoint x: 326, endPoint y: 321, distance: 209.4
click at [326, 322] on div "Main content" at bounding box center [398, 247] width 748 height 365
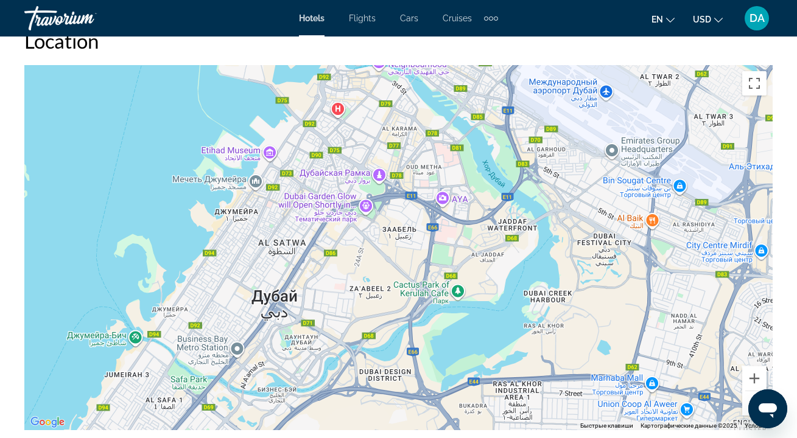
drag, startPoint x: 441, startPoint y: 250, endPoint x: 355, endPoint y: 324, distance: 113.6
click at [355, 325] on div "Main content" at bounding box center [398, 247] width 748 height 365
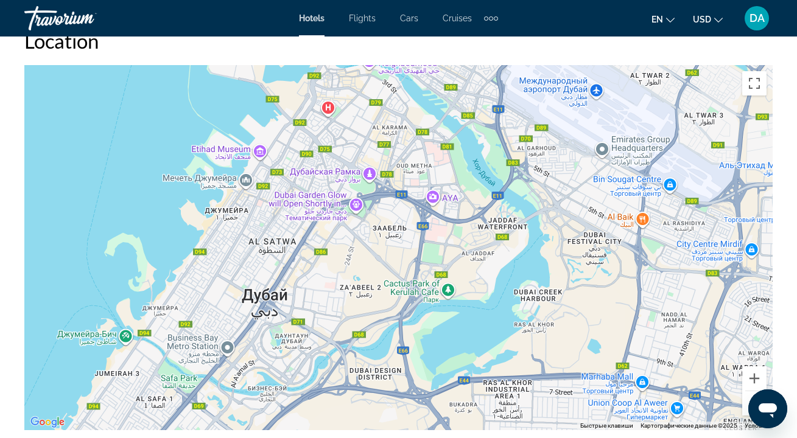
drag, startPoint x: 340, startPoint y: 345, endPoint x: 329, endPoint y: 343, distance: 10.5
click at [329, 343] on div "Main content" at bounding box center [398, 247] width 748 height 365
click at [760, 367] on button "Увеличить" at bounding box center [754, 379] width 24 height 24
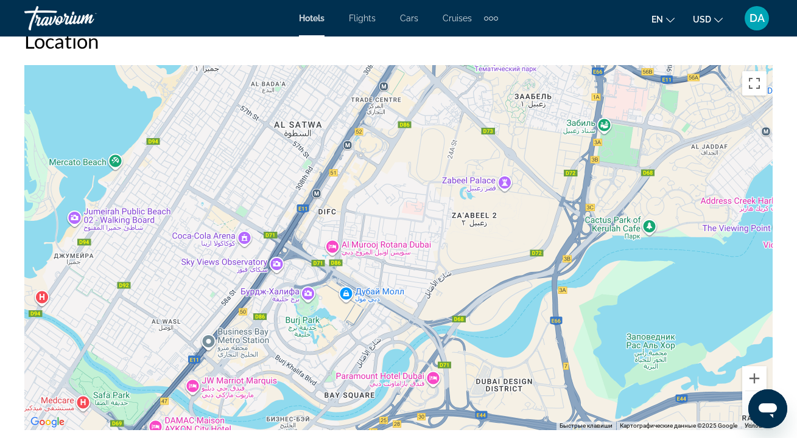
drag, startPoint x: 308, startPoint y: 298, endPoint x: 457, endPoint y: 185, distance: 187.4
click at [457, 185] on div "Main content" at bounding box center [398, 247] width 748 height 365
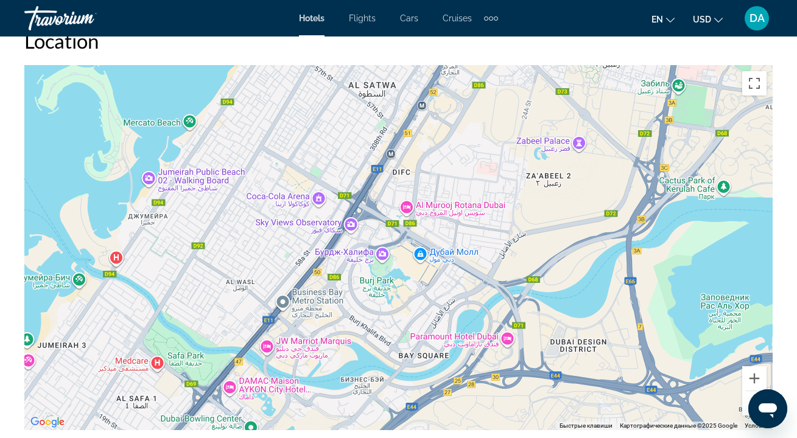
drag, startPoint x: 365, startPoint y: 289, endPoint x: 438, endPoint y: 253, distance: 80.9
click at [438, 253] on div "Main content" at bounding box center [398, 247] width 748 height 365
